Goal: Transaction & Acquisition: Purchase product/service

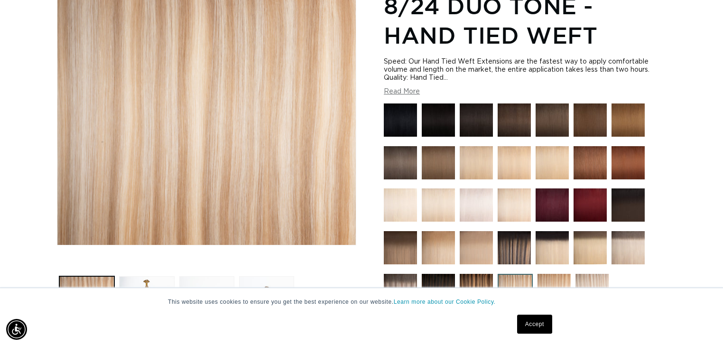
click at [536, 322] on link "Accept" at bounding box center [534, 323] width 35 height 19
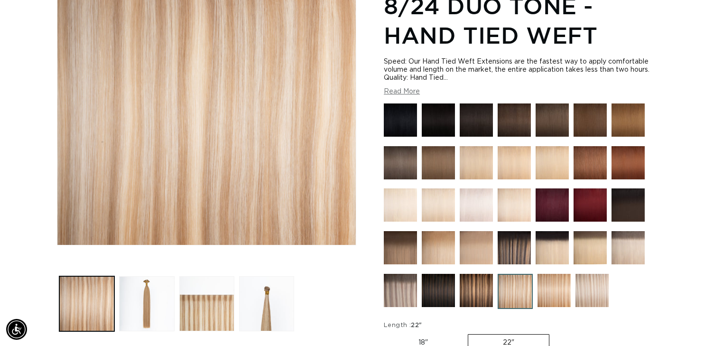
click at [517, 119] on img at bounding box center [514, 119] width 33 height 33
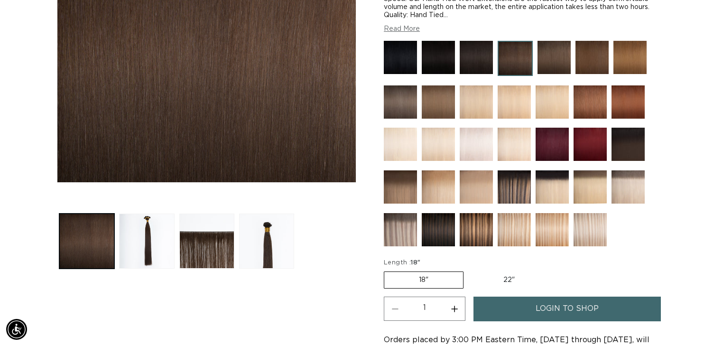
scroll to position [228, 0]
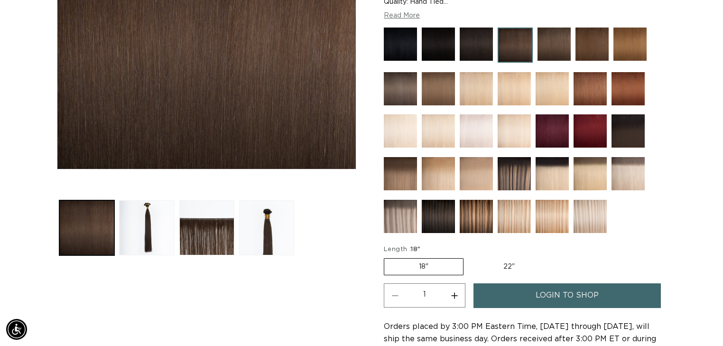
click at [518, 175] on img at bounding box center [514, 173] width 33 height 33
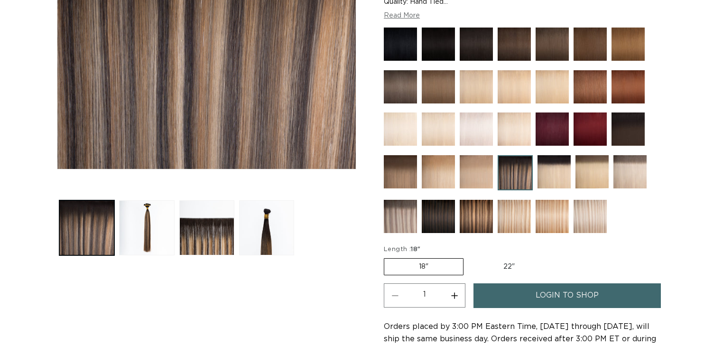
click at [474, 212] on img at bounding box center [476, 216] width 33 height 33
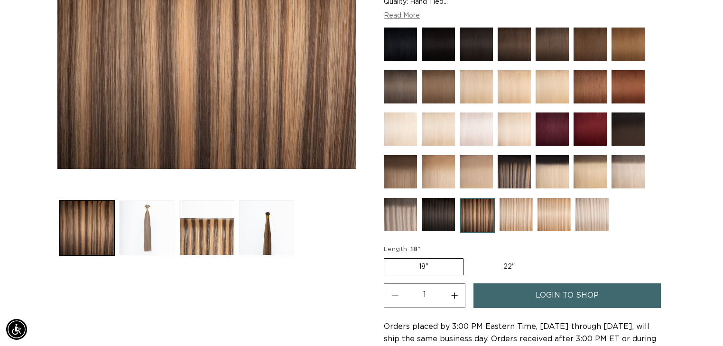
scroll to position [0, 655]
click at [149, 243] on button "Load image 2 in gallery view" at bounding box center [146, 227] width 55 height 55
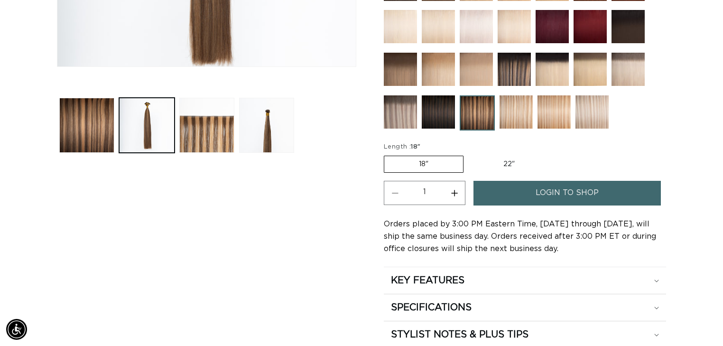
scroll to position [359, 0]
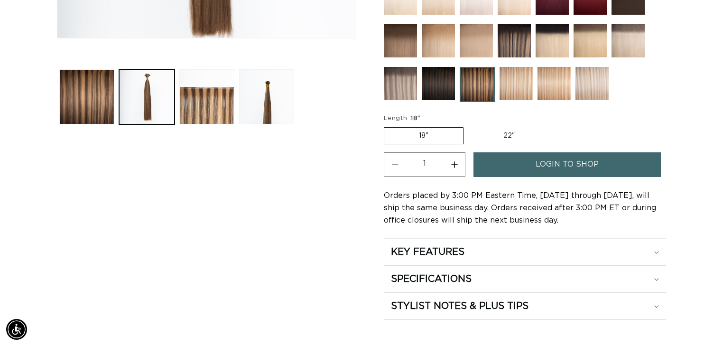
click at [509, 130] on label "22" Variant sold out or unavailable" at bounding box center [509, 136] width 81 height 16
click at [469, 126] on input "22" Variant sold out or unavailable" at bounding box center [468, 125] width 0 height 0
radio input "true"
click at [525, 169] on link "login to shop" at bounding box center [566, 164] width 187 height 24
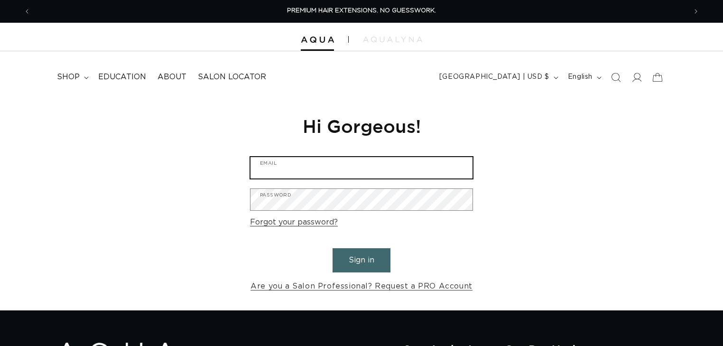
click at [290, 173] on input "Email" at bounding box center [361, 167] width 222 height 21
type input "[EMAIL_ADDRESS][DOMAIN_NAME]"
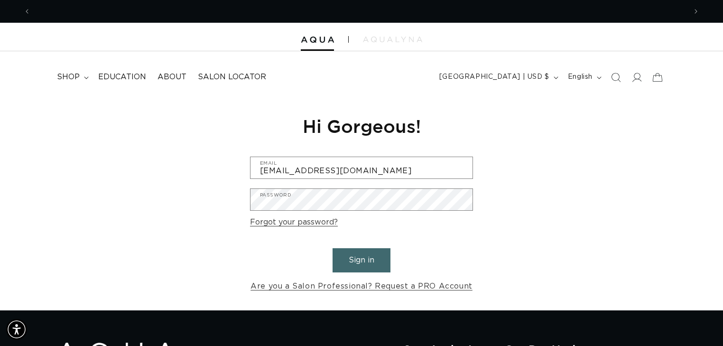
scroll to position [0, 1311]
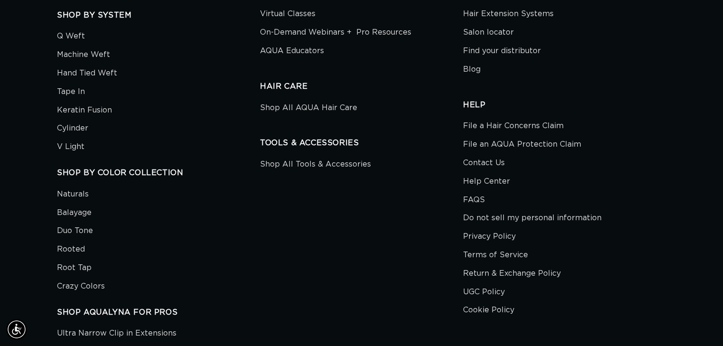
scroll to position [455, 0]
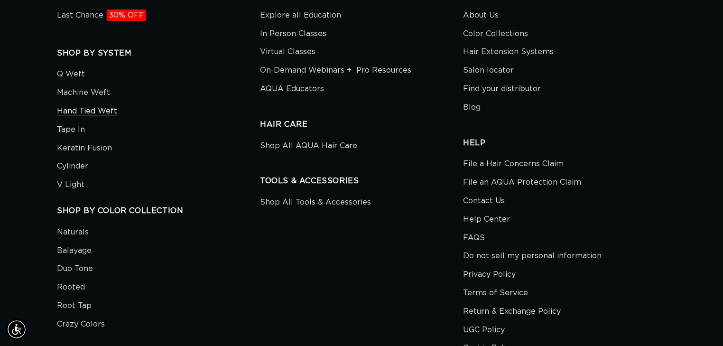
click at [95, 110] on link "Hand Tied Weft" at bounding box center [87, 111] width 60 height 18
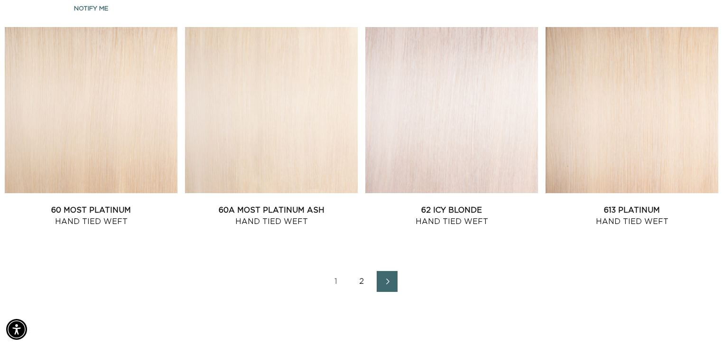
scroll to position [1328, 0]
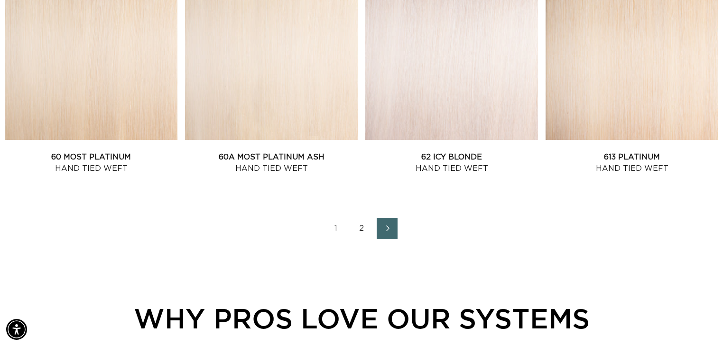
click at [360, 223] on link "2" at bounding box center [361, 228] width 21 height 21
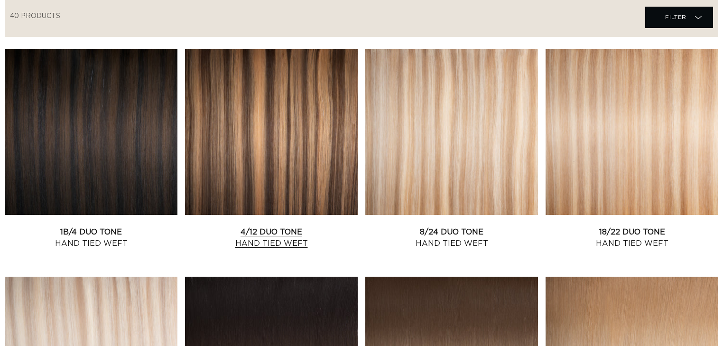
click at [285, 226] on link "4/12 Duo Tone Hand Tied Weft" at bounding box center [271, 237] width 173 height 23
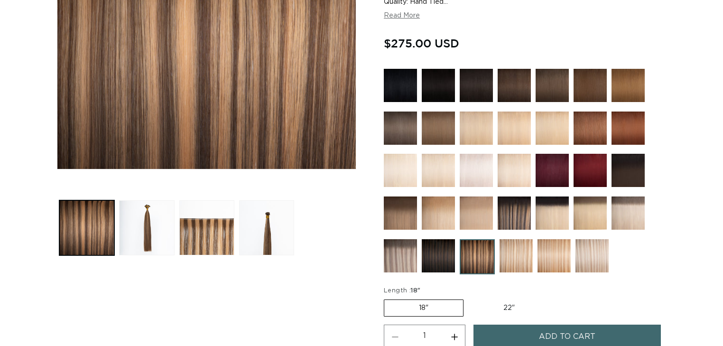
scroll to position [304, 0]
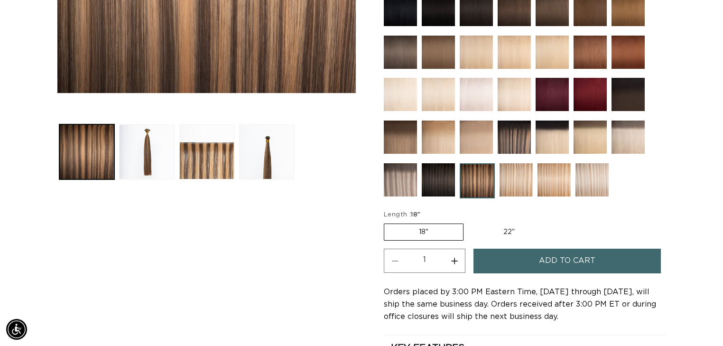
click at [494, 228] on label "22" Variant sold out or unavailable" at bounding box center [509, 232] width 81 height 16
click at [469, 222] on input "22" Variant sold out or unavailable" at bounding box center [468, 222] width 0 height 0
radio input "true"
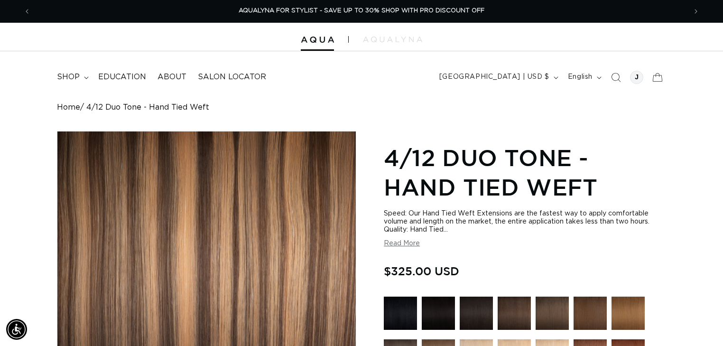
click at [403, 244] on button "Read More" at bounding box center [402, 244] width 36 height 8
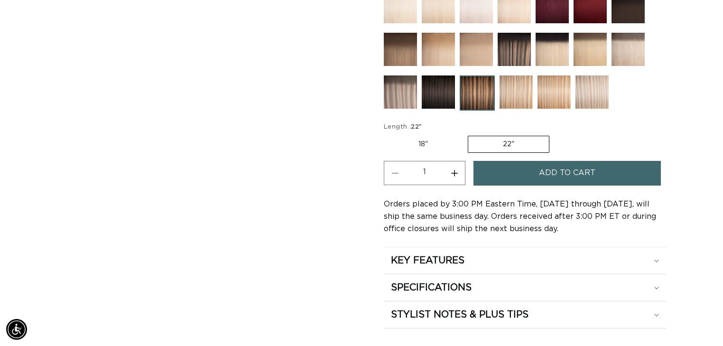
scroll to position [0, 1311]
click at [471, 283] on h2 "SPECIFICATIONS" at bounding box center [431, 287] width 81 height 12
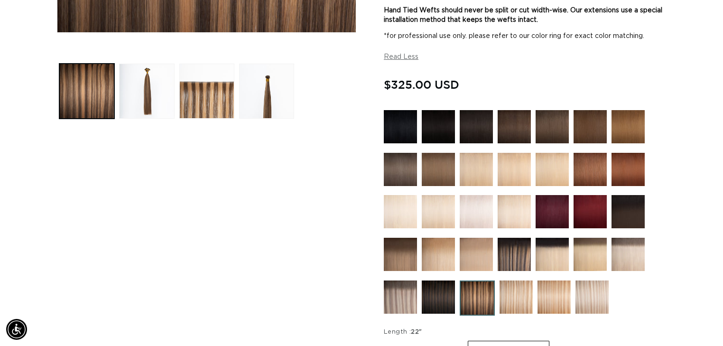
scroll to position [304, 0]
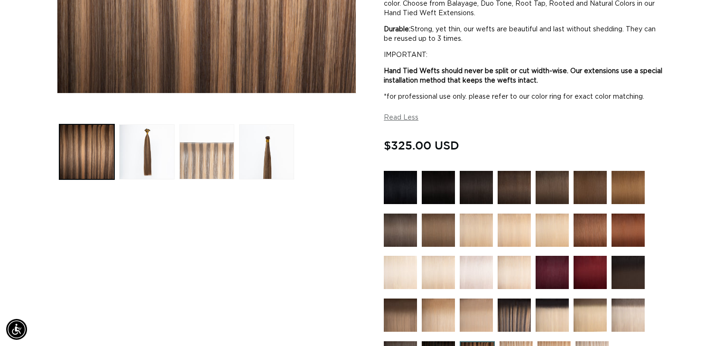
click at [218, 170] on button "Load image 3 in gallery view" at bounding box center [206, 151] width 55 height 55
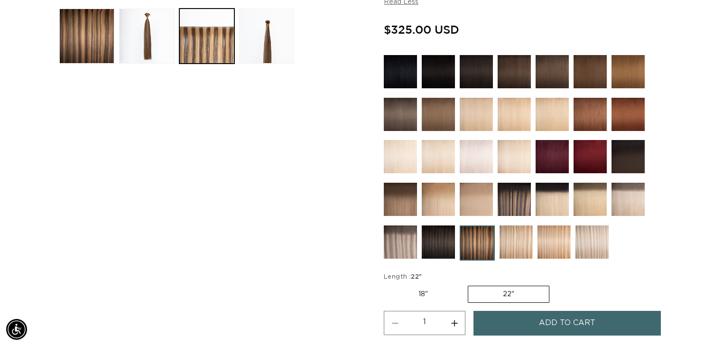
scroll to position [434, 0]
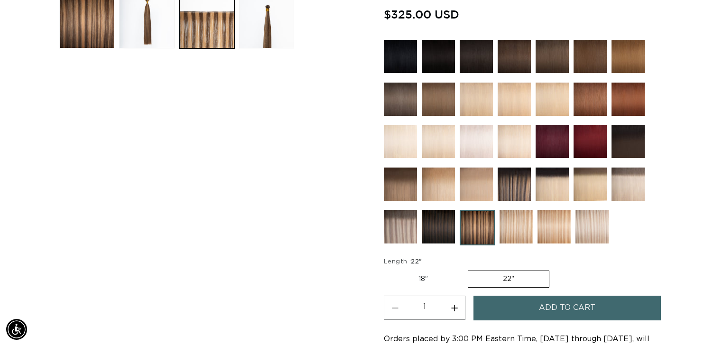
click at [554, 306] on span "Add to cart" at bounding box center [567, 307] width 56 height 24
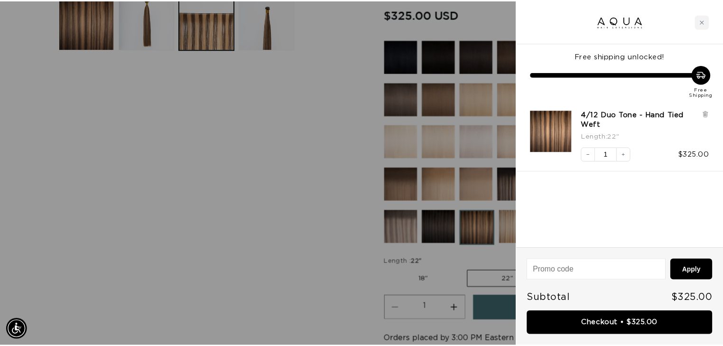
scroll to position [0, 0]
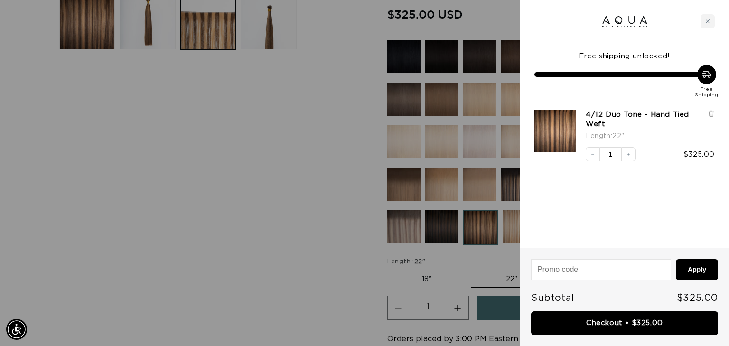
click at [330, 284] on div at bounding box center [364, 173] width 729 height 346
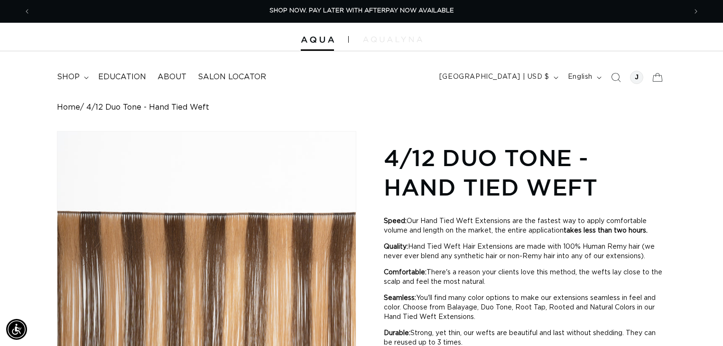
click at [392, 41] on img at bounding box center [392, 40] width 59 height 6
click at [660, 79] on icon at bounding box center [657, 77] width 22 height 22
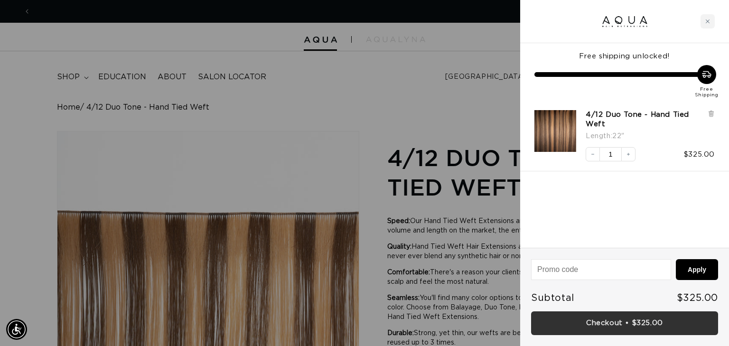
scroll to position [0, 1322]
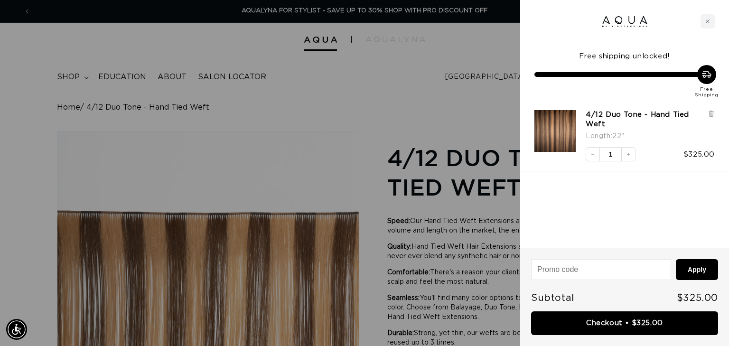
click at [616, 327] on link "Checkout • $325.00" at bounding box center [624, 323] width 187 height 24
